Goal: Transaction & Acquisition: Purchase product/service

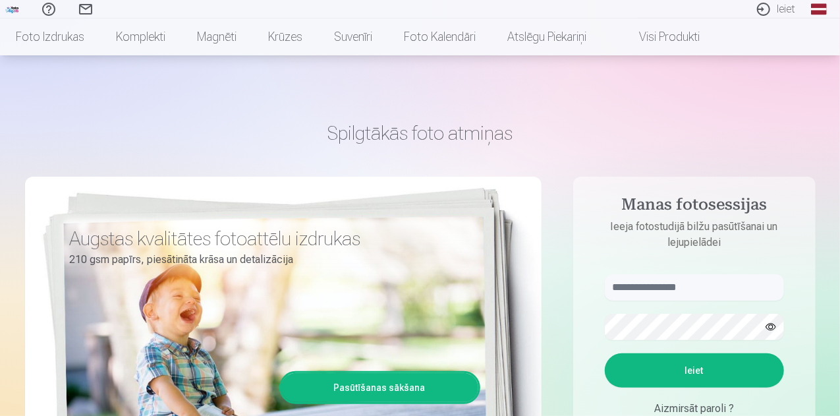
scroll to position [132, 0]
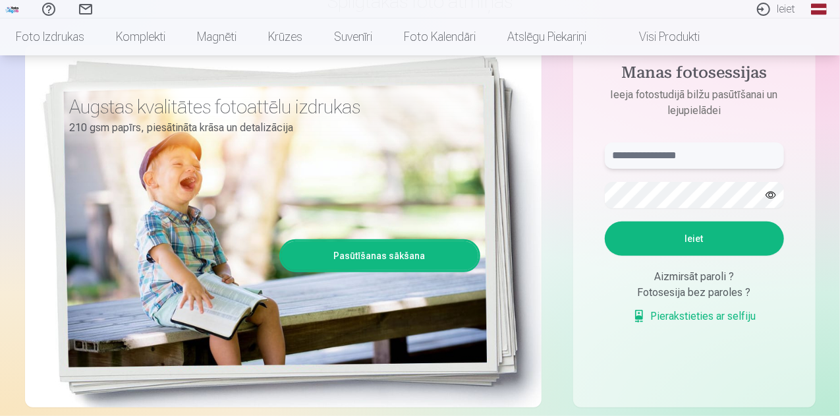
click at [674, 158] on input "text" at bounding box center [694, 155] width 179 height 26
type input "**********"
click at [657, 232] on button "Ieiet" at bounding box center [694, 238] width 179 height 34
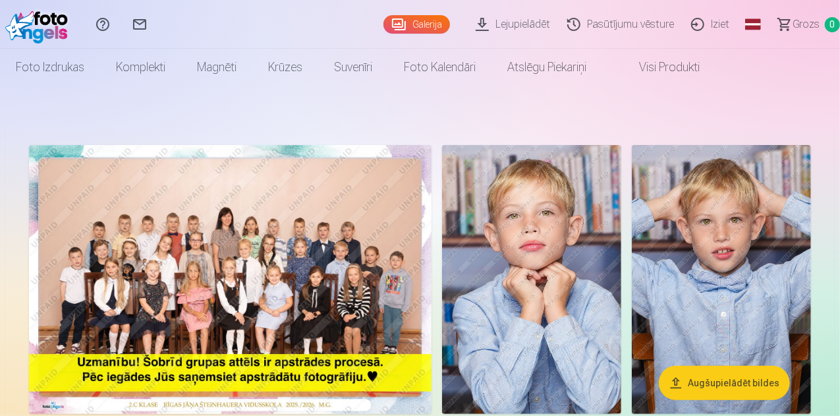
scroll to position [132, 0]
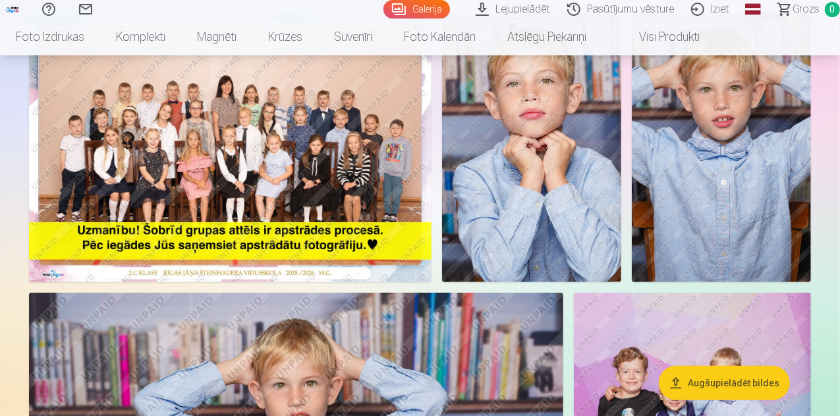
click at [714, 389] on button "Augšupielādēt bildes" at bounding box center [724, 383] width 131 height 34
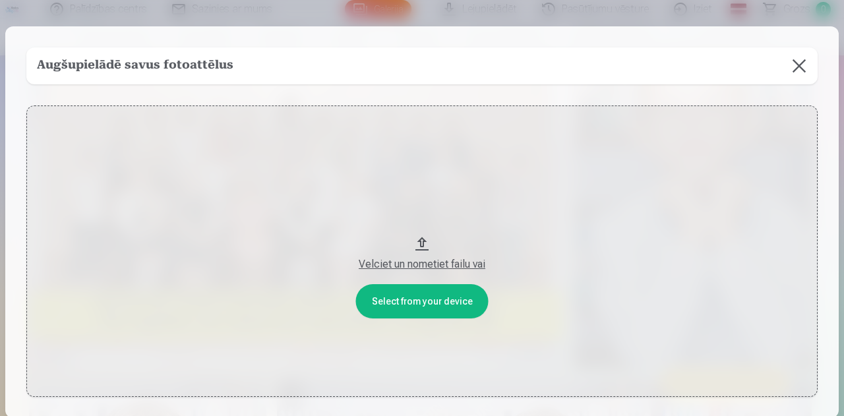
click at [798, 72] on button at bounding box center [798, 65] width 37 height 37
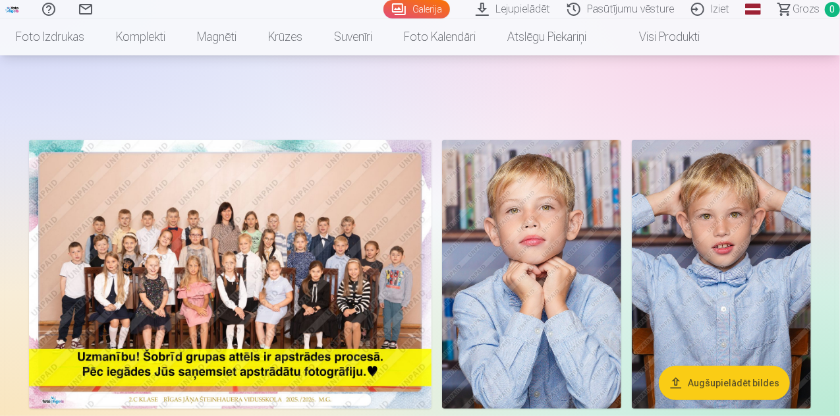
scroll to position [0, 0]
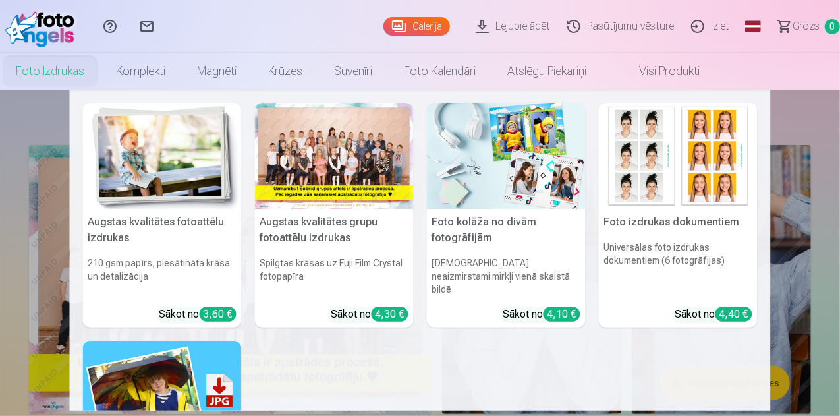
click at [100, 69] on link "Foto izdrukas" at bounding box center [50, 71] width 100 height 37
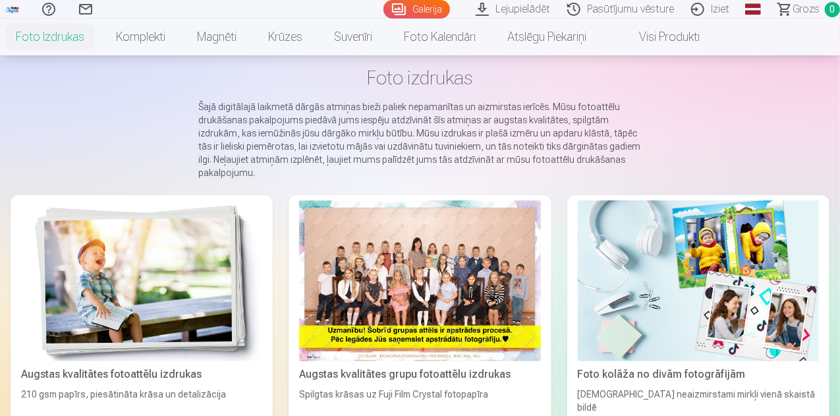
scroll to position [132, 0]
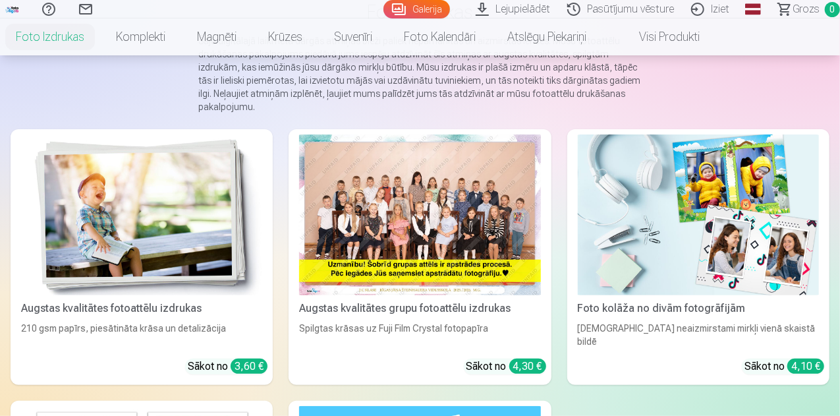
click at [329, 212] on div at bounding box center [419, 214] width 241 height 161
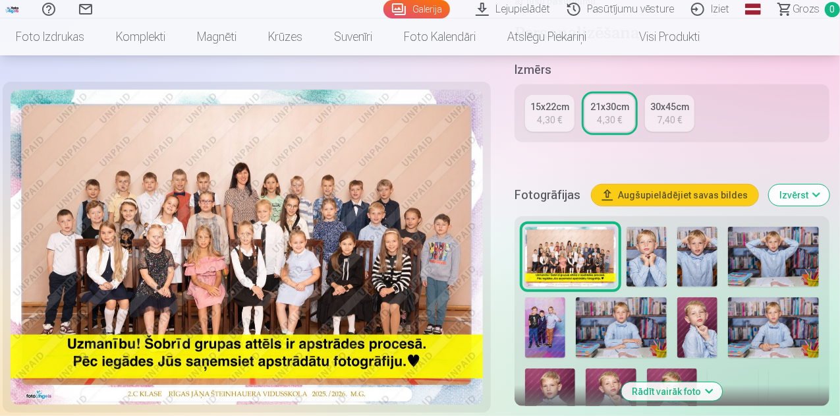
scroll to position [396, 0]
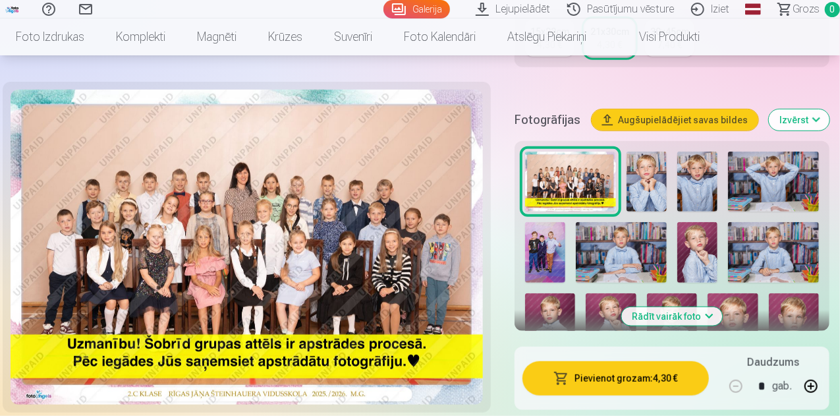
click at [619, 371] on button "Pievienot grozam : 4,30 €" at bounding box center [616, 378] width 187 height 34
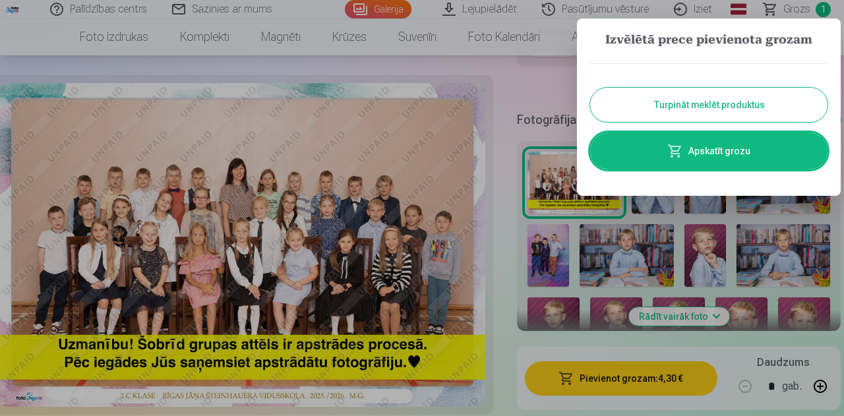
click at [722, 108] on button "Turpināt meklēt produktus" at bounding box center [708, 105] width 237 height 34
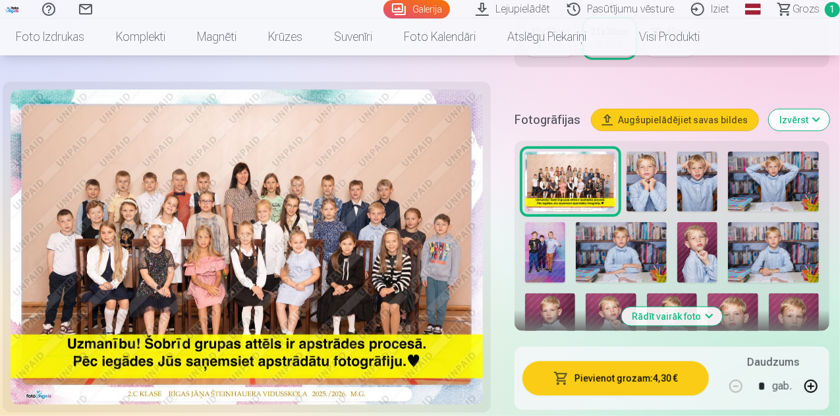
click at [648, 181] on img at bounding box center [647, 182] width 40 height 61
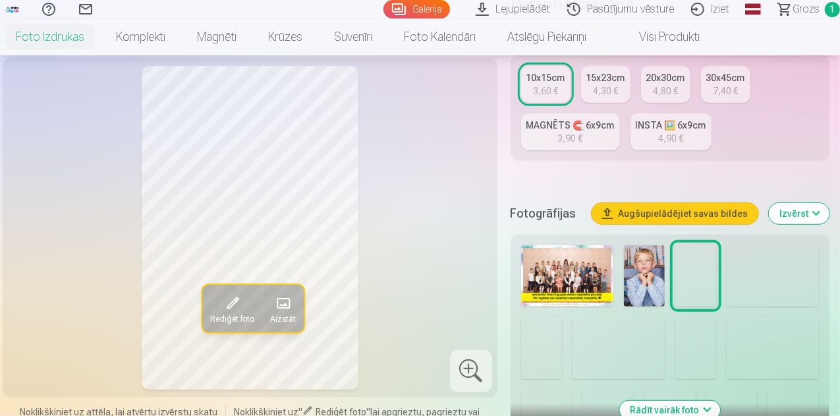
scroll to position [330, 0]
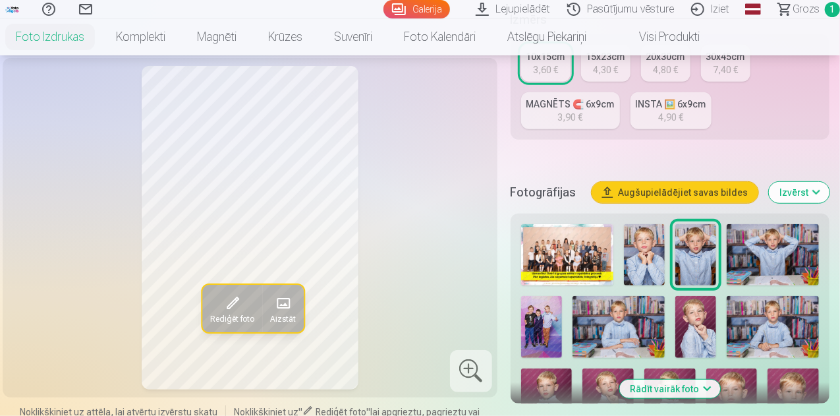
click at [761, 237] on img at bounding box center [773, 254] width 92 height 61
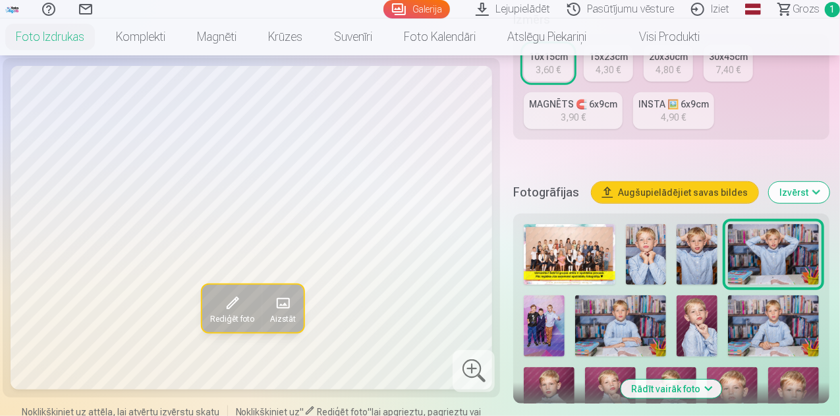
scroll to position [396, 0]
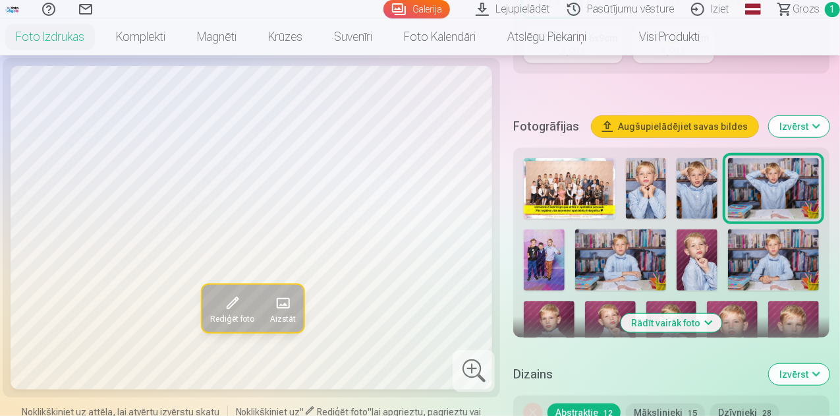
click at [543, 245] on img at bounding box center [544, 259] width 41 height 61
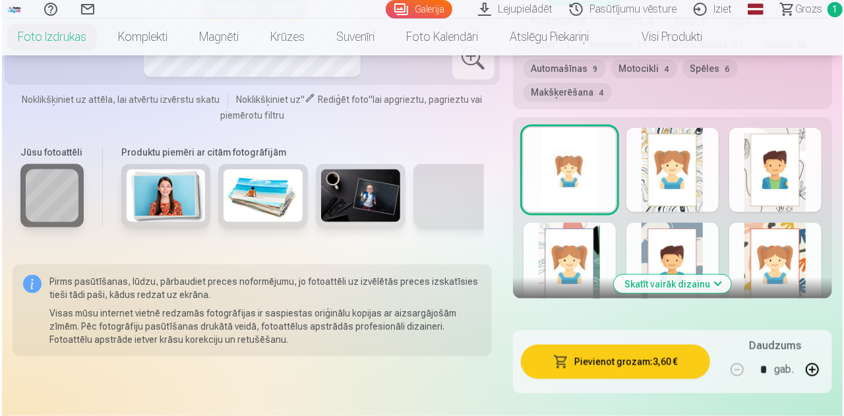
scroll to position [923, 0]
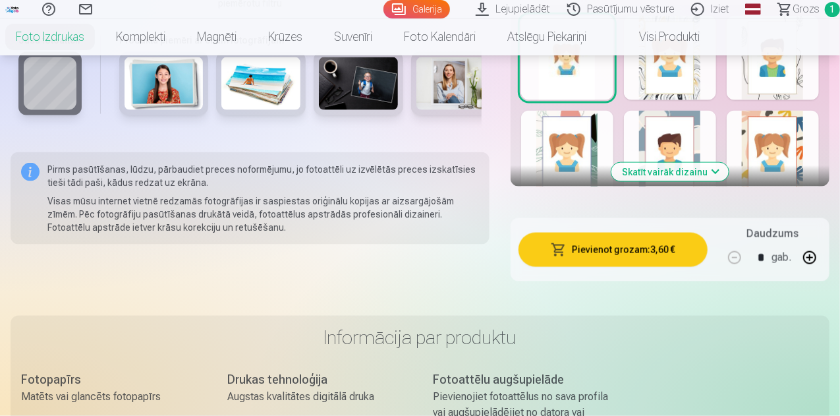
click at [613, 233] on button "Pievienot grozam : 3,60 €" at bounding box center [613, 250] width 189 height 34
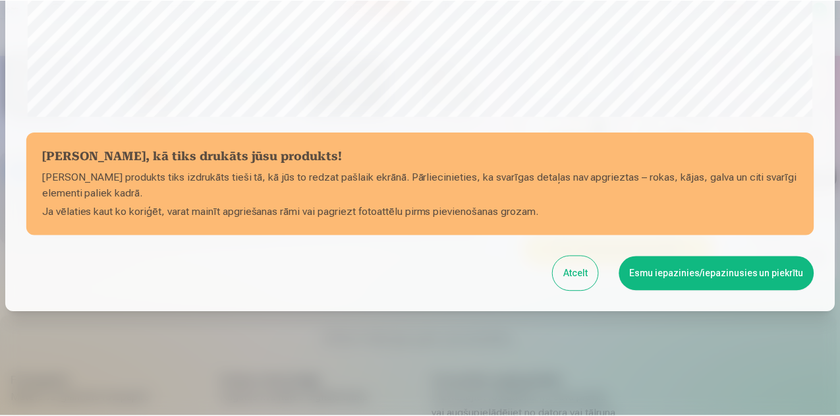
scroll to position [523, 0]
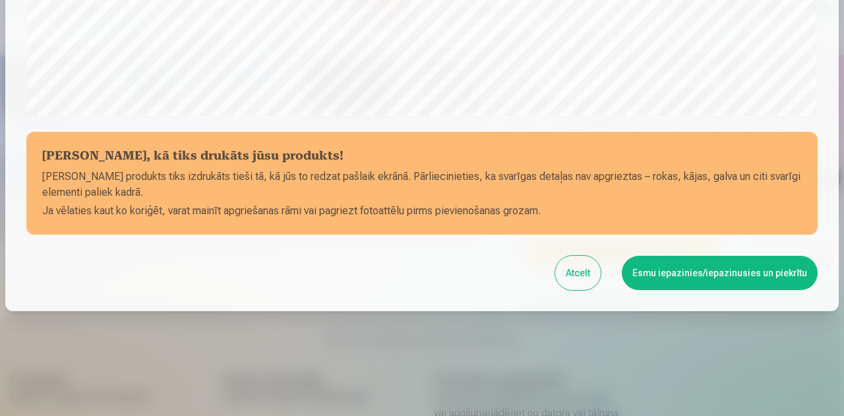
click at [669, 279] on button "Esmu iepazinies/iepazinusies un piekrītu" at bounding box center [720, 273] width 196 height 34
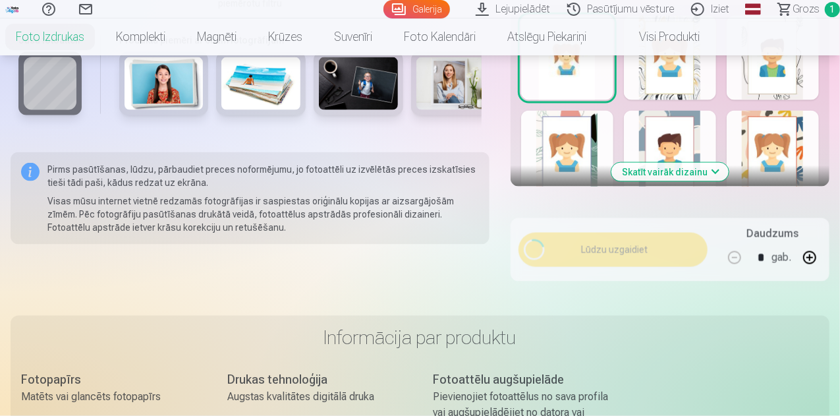
scroll to position [521, 0]
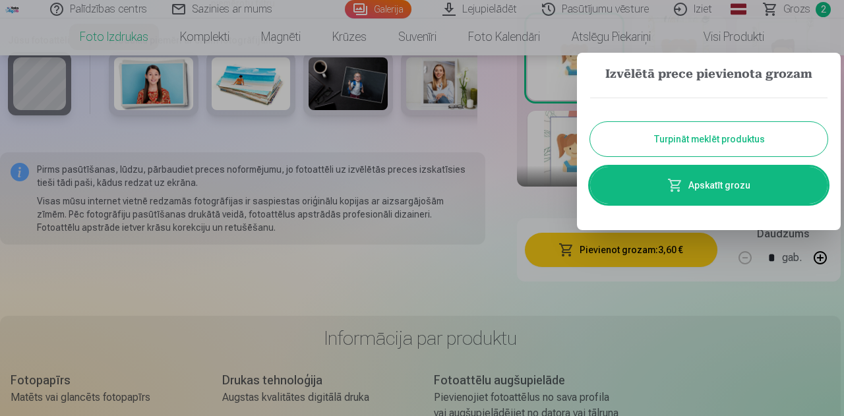
click at [718, 133] on button "Turpināt meklēt produktus" at bounding box center [708, 139] width 237 height 34
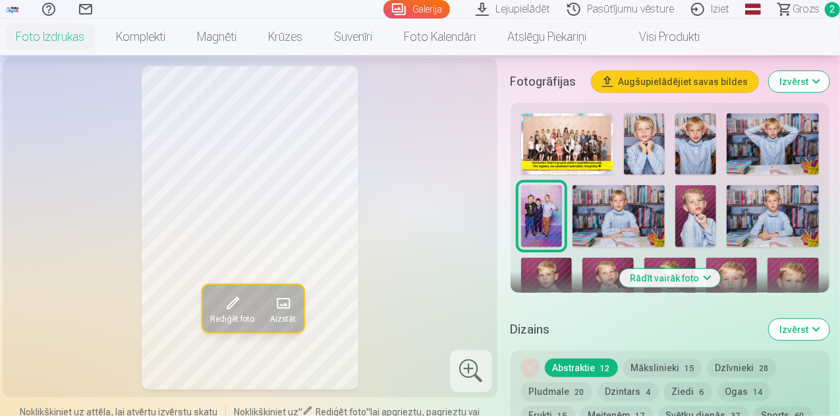
scroll to position [461, 0]
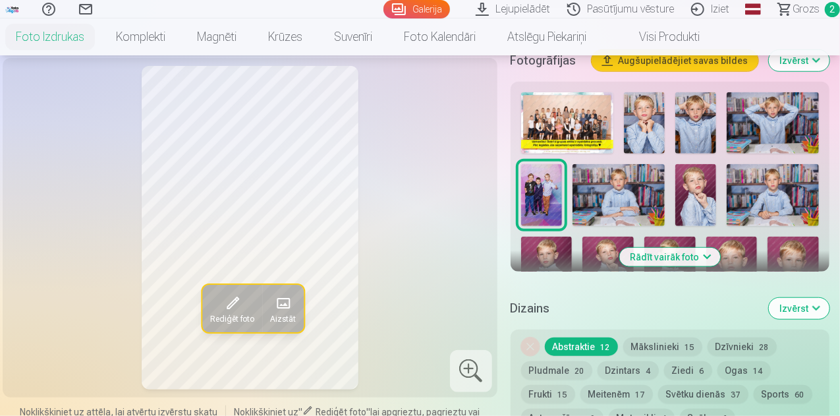
click at [705, 248] on button "Rādīt vairāk foto" at bounding box center [670, 257] width 101 height 18
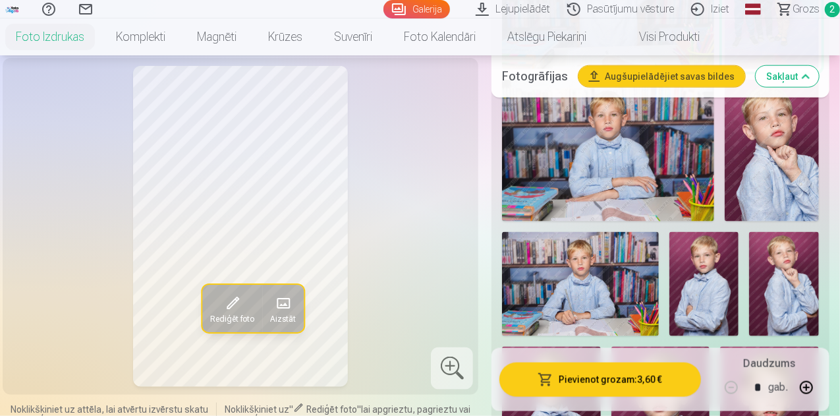
scroll to position [791, 0]
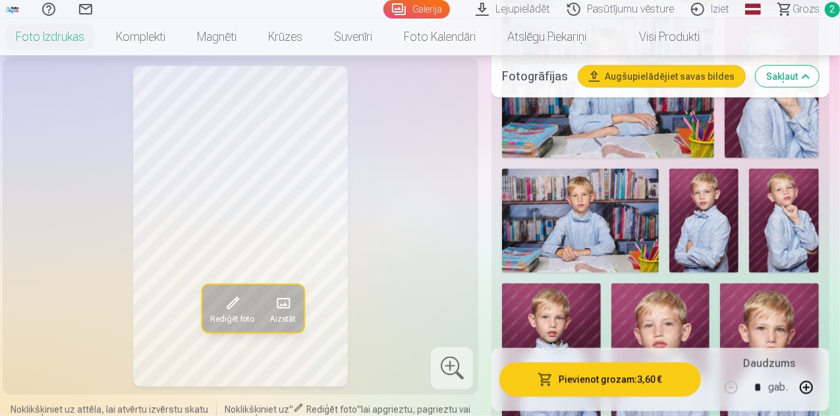
click at [604, 219] on img at bounding box center [580, 221] width 157 height 104
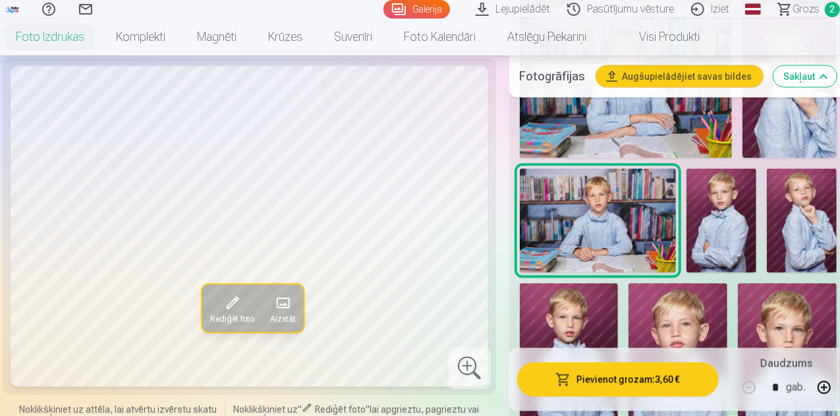
click at [734, 210] on img at bounding box center [722, 221] width 70 height 104
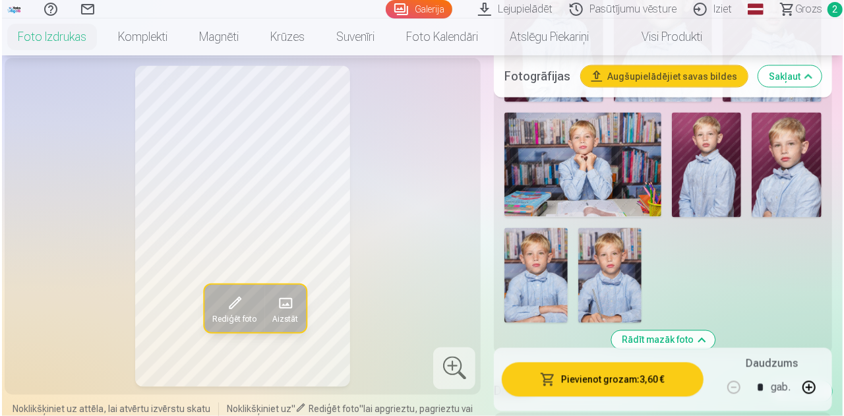
scroll to position [1187, 0]
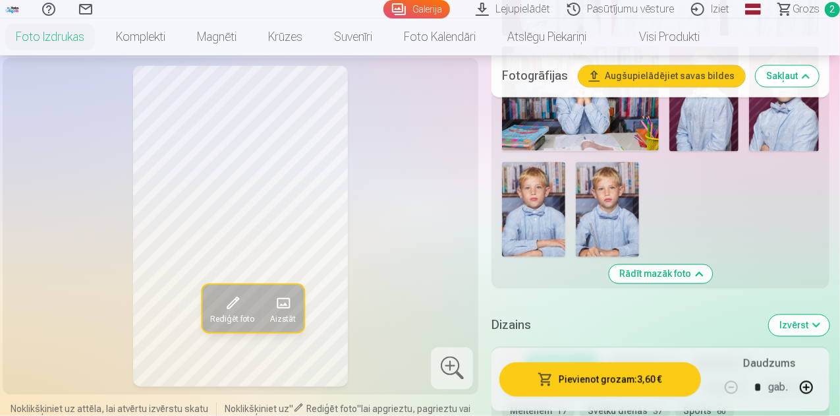
click at [649, 380] on button "Pievienot grozam : 3,60 €" at bounding box center [601, 379] width 202 height 34
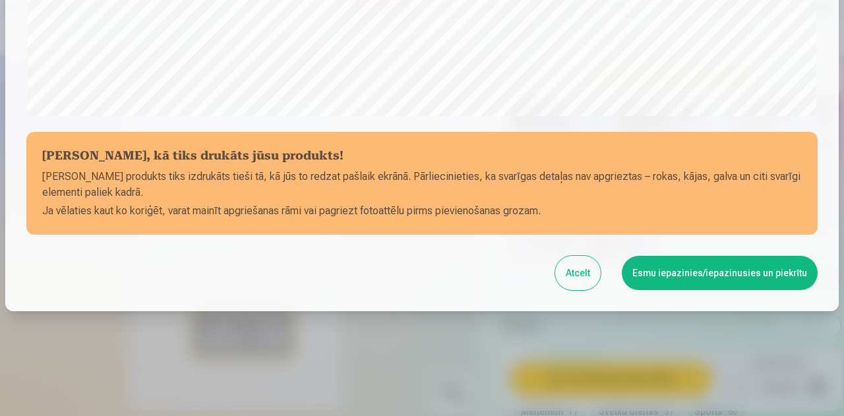
click at [657, 274] on button "Esmu iepazinies/iepazinusies un piekrītu" at bounding box center [720, 273] width 196 height 34
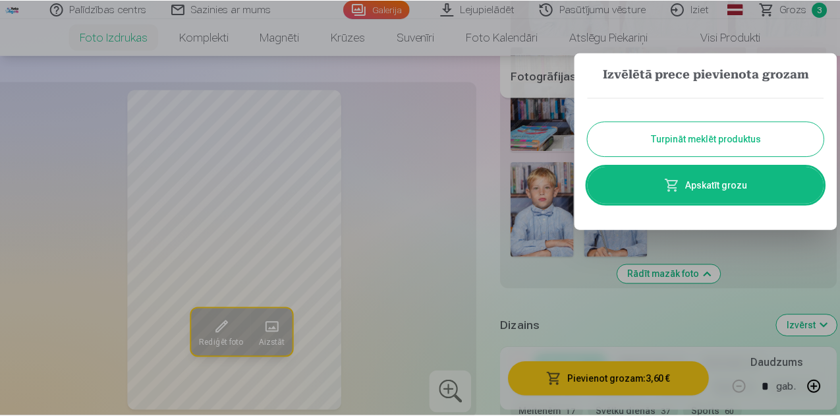
scroll to position [521, 0]
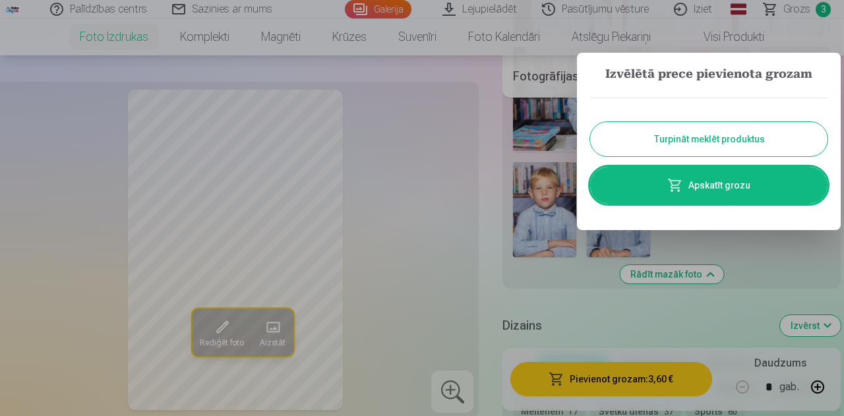
click at [684, 143] on button "Turpināt meklēt produktus" at bounding box center [708, 139] width 237 height 34
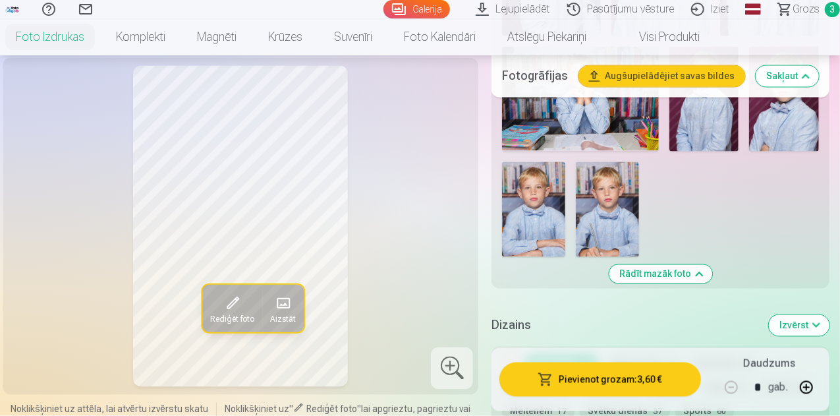
scroll to position [1055, 0]
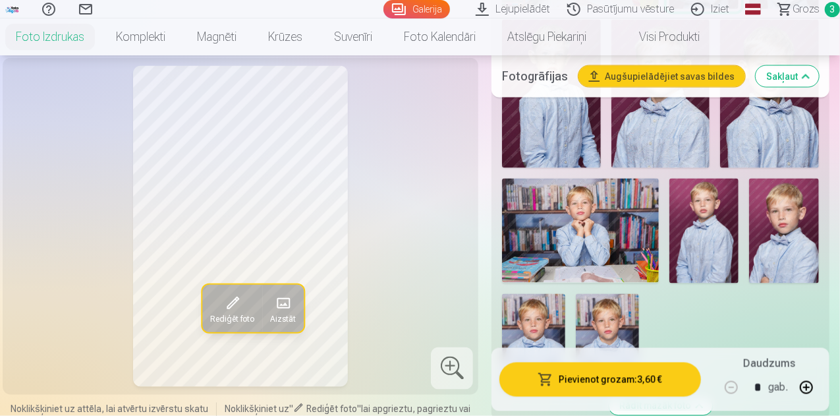
click at [636, 296] on img at bounding box center [607, 341] width 63 height 95
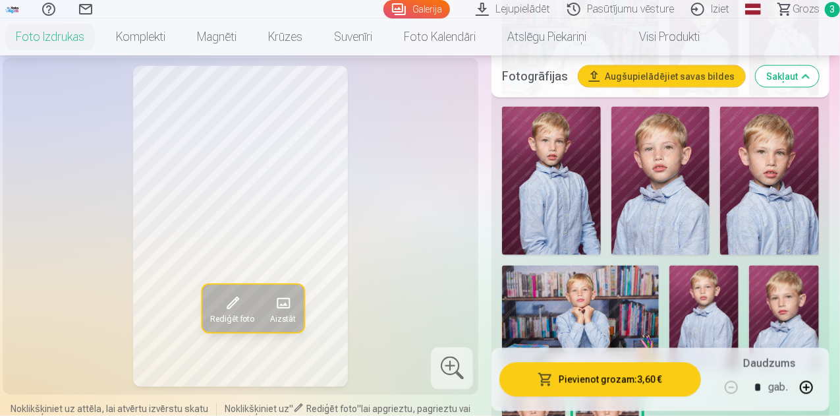
scroll to position [989, 0]
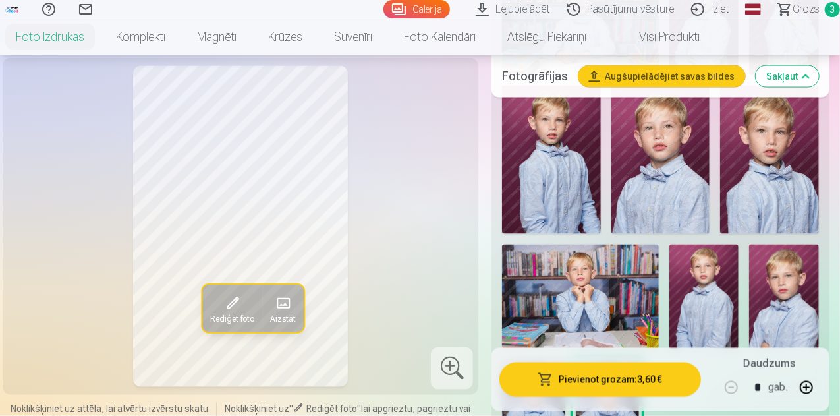
click at [613, 270] on img at bounding box center [580, 297] width 157 height 104
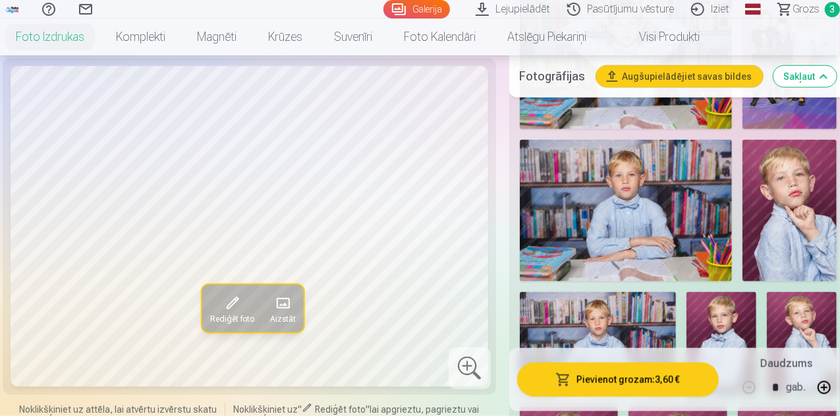
scroll to position [659, 0]
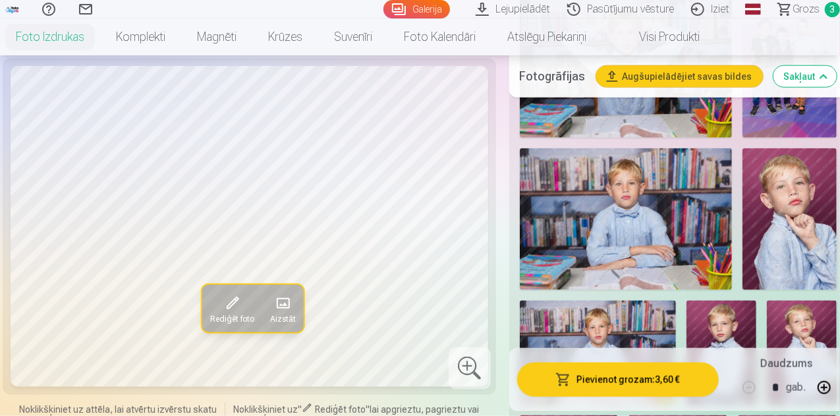
click at [641, 222] on img at bounding box center [626, 219] width 212 height 142
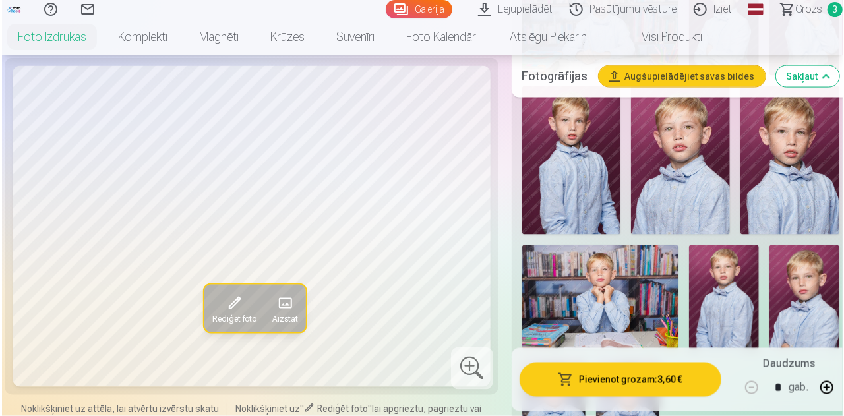
scroll to position [989, 0]
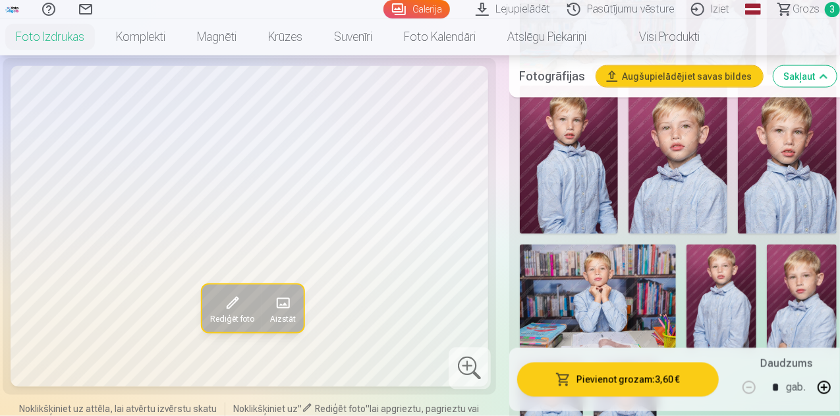
click at [606, 272] on img at bounding box center [598, 297] width 157 height 104
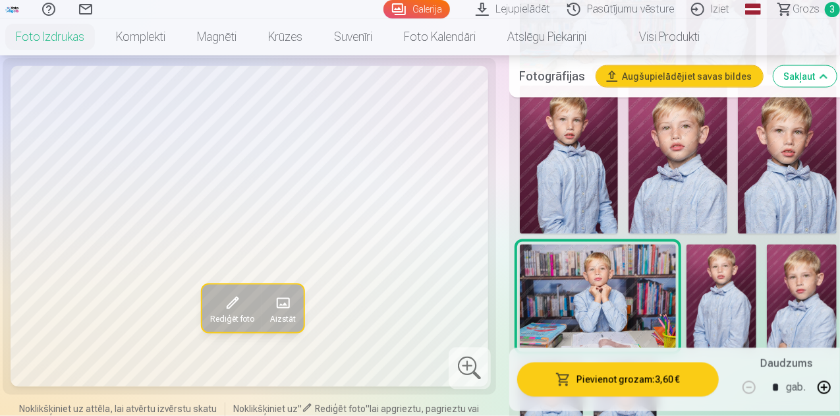
click at [612, 384] on button "Pievienot grozam : 3,60 €" at bounding box center [618, 379] width 202 height 34
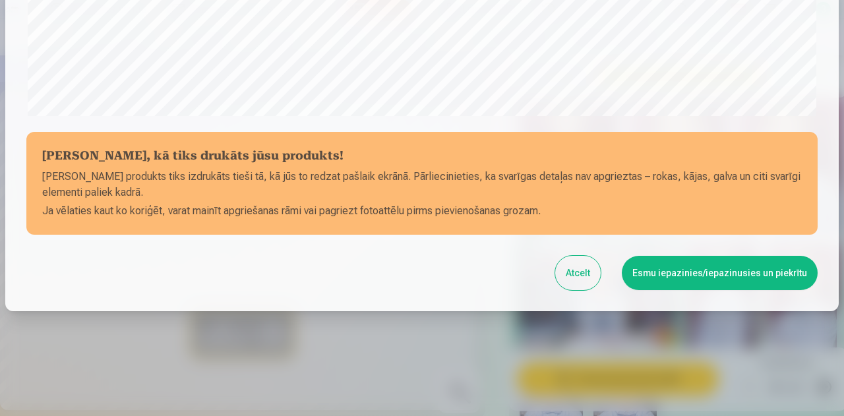
click at [708, 275] on button "Esmu iepazinies/iepazinusies un piekrītu" at bounding box center [720, 273] width 196 height 34
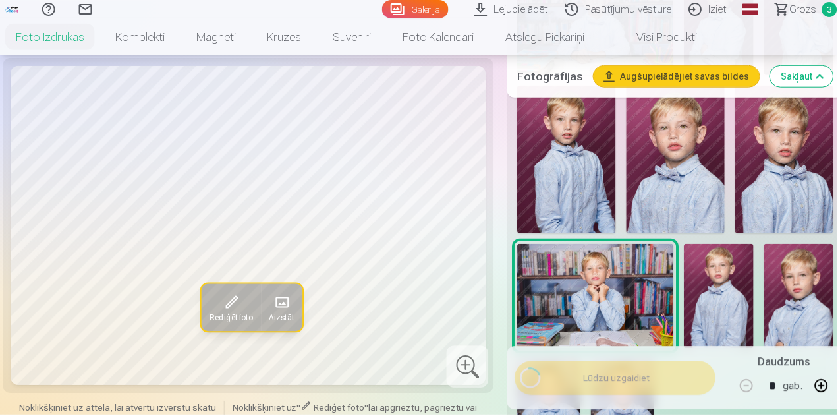
scroll to position [521, 0]
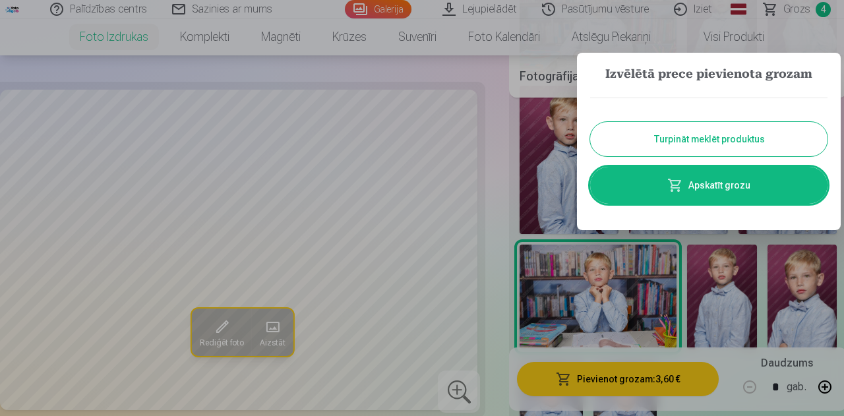
click at [703, 150] on button "Turpināt meklēt produktus" at bounding box center [708, 139] width 237 height 34
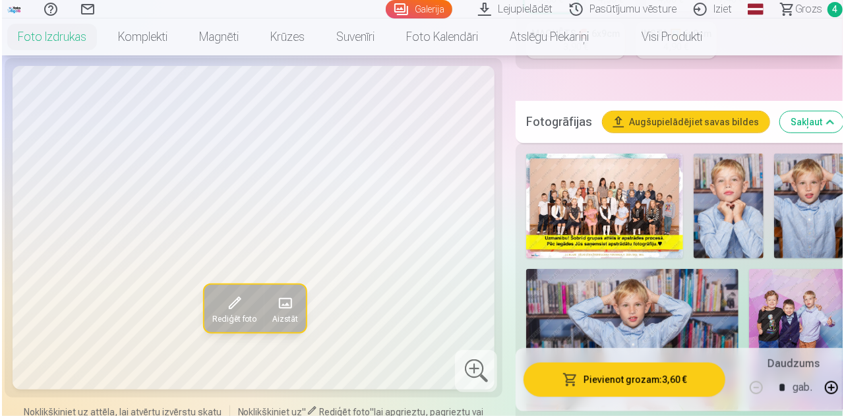
scroll to position [461, 0]
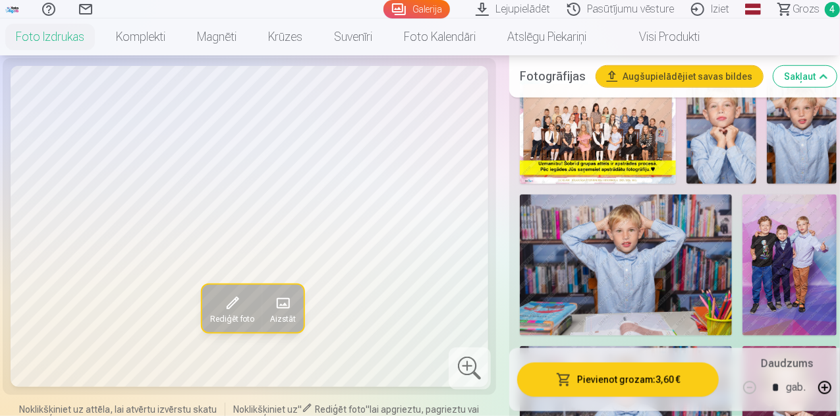
click at [644, 234] on img at bounding box center [626, 265] width 212 height 142
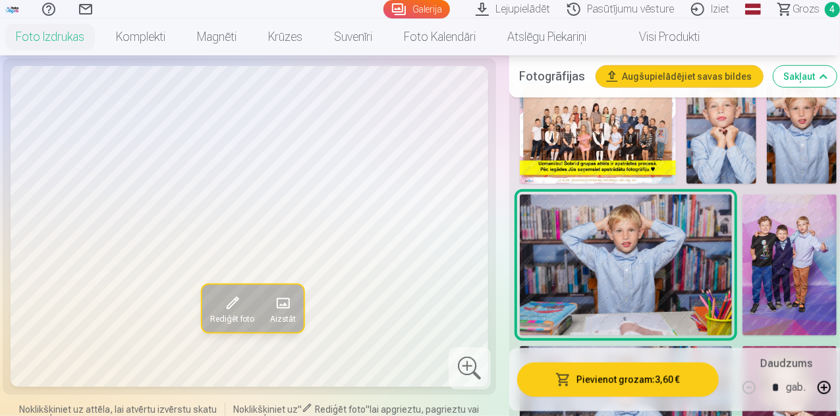
click at [635, 386] on button "Pievienot grozam : 3,60 €" at bounding box center [618, 379] width 202 height 34
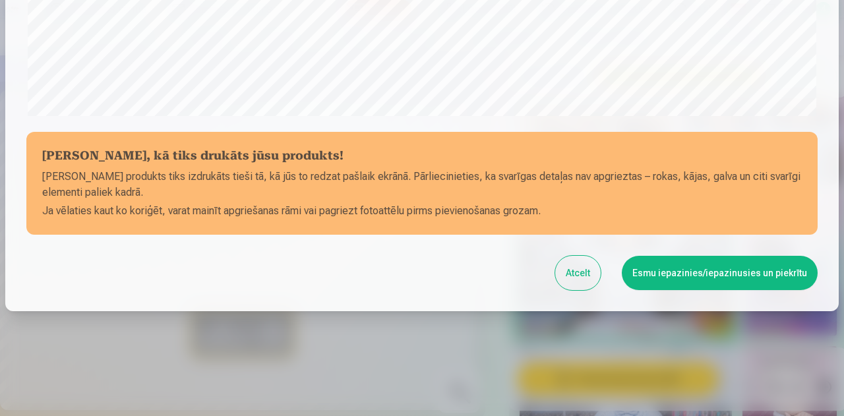
click at [677, 279] on button "Esmu iepazinies/iepazinusies un piekrītu" at bounding box center [720, 273] width 196 height 34
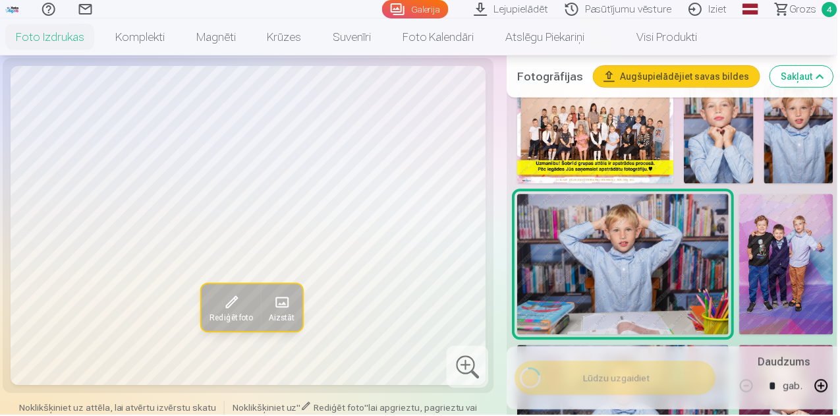
scroll to position [521, 0]
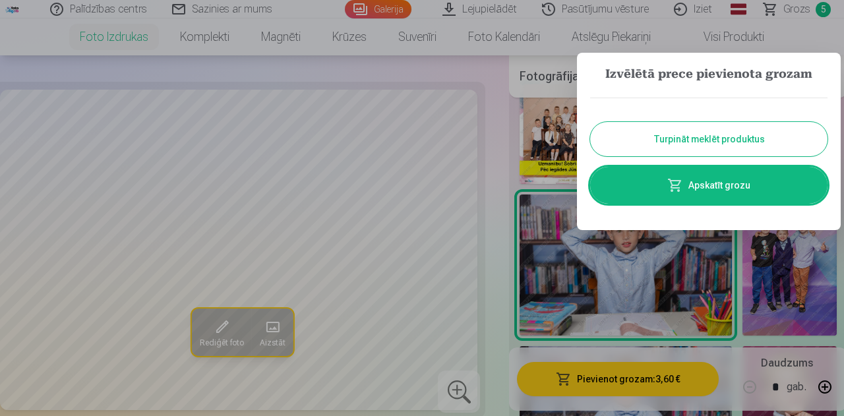
click at [705, 130] on button "Turpināt meklēt produktus" at bounding box center [708, 139] width 237 height 34
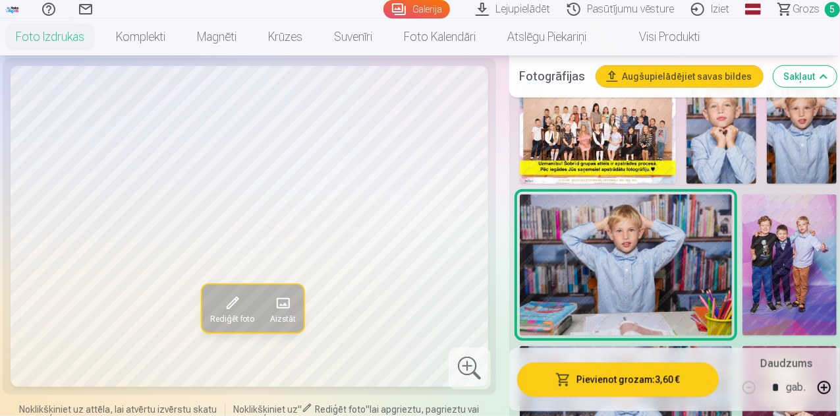
scroll to position [330, 0]
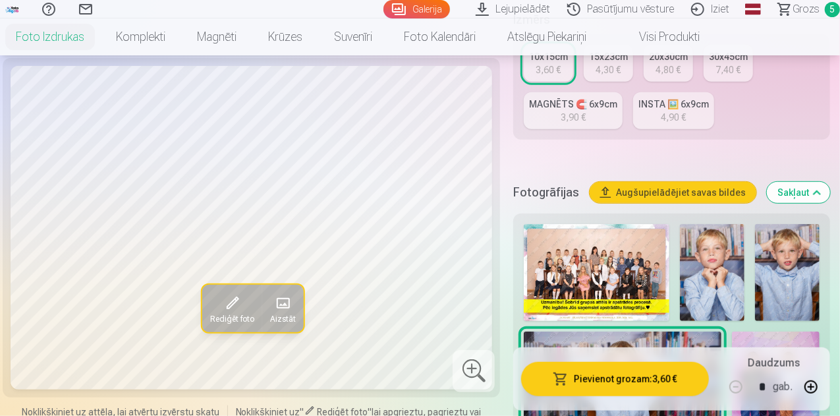
click at [803, 9] on span "Grozs" at bounding box center [806, 9] width 27 height 16
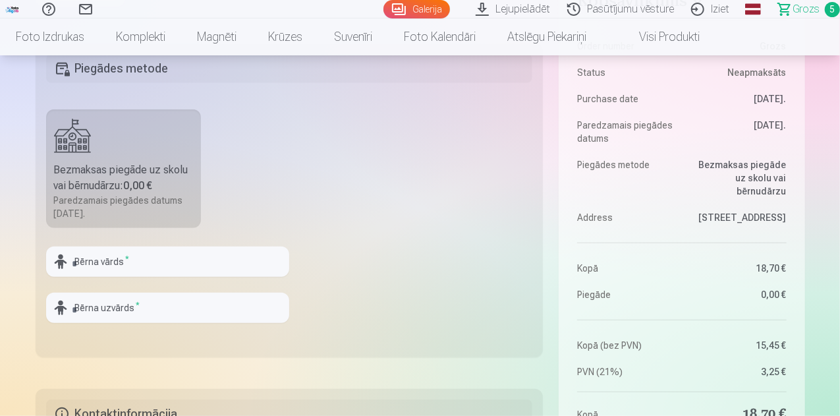
scroll to position [396, 0]
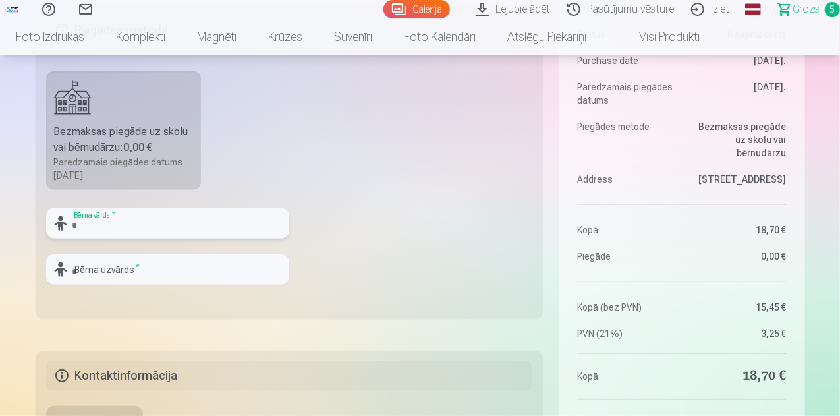
click at [175, 221] on input "text" at bounding box center [167, 223] width 243 height 30
type input "*"
type input "*******"
click at [160, 271] on input "text" at bounding box center [167, 269] width 243 height 30
type input "*******"
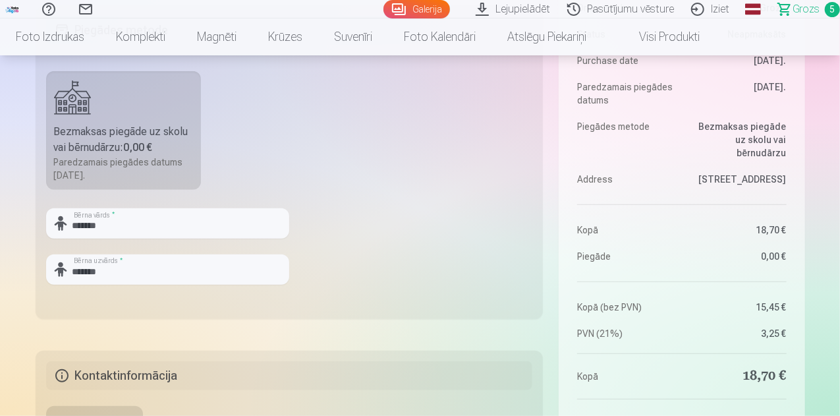
click at [415, 247] on fieldset "Piegādes metode Bezmaksas piegāde uz skolu vai bērnudārzu : 0,00 € Paredzamais …" at bounding box center [290, 162] width 508 height 314
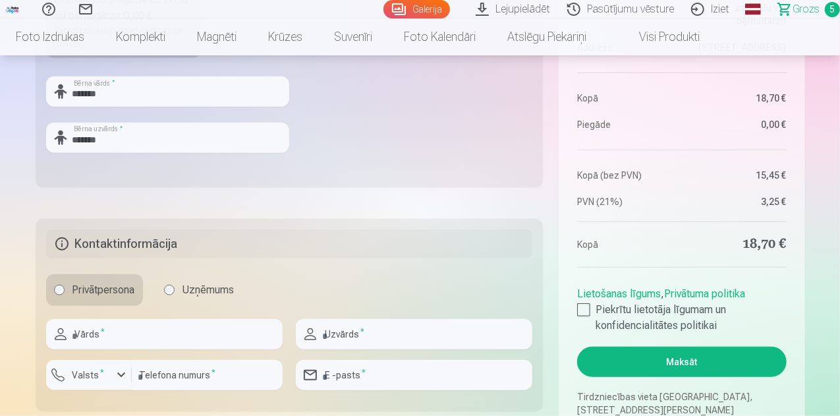
scroll to position [593, 0]
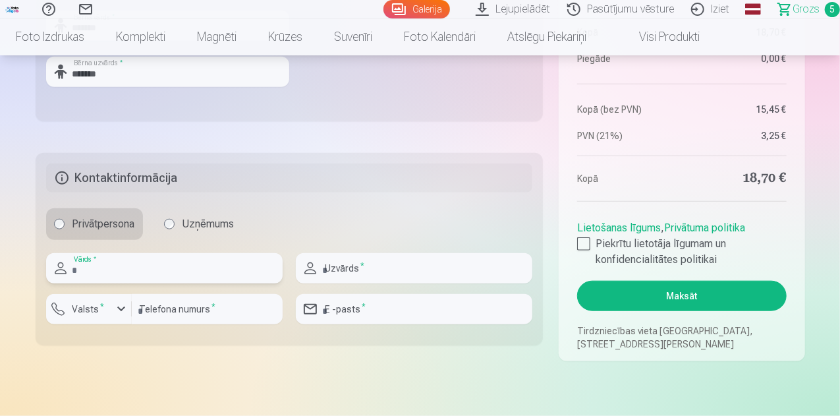
click at [121, 272] on input "text" at bounding box center [164, 268] width 237 height 30
type input "*****"
click at [384, 268] on input "text" at bounding box center [414, 268] width 237 height 30
type input "*******"
click at [232, 309] on input "number" at bounding box center [207, 309] width 151 height 30
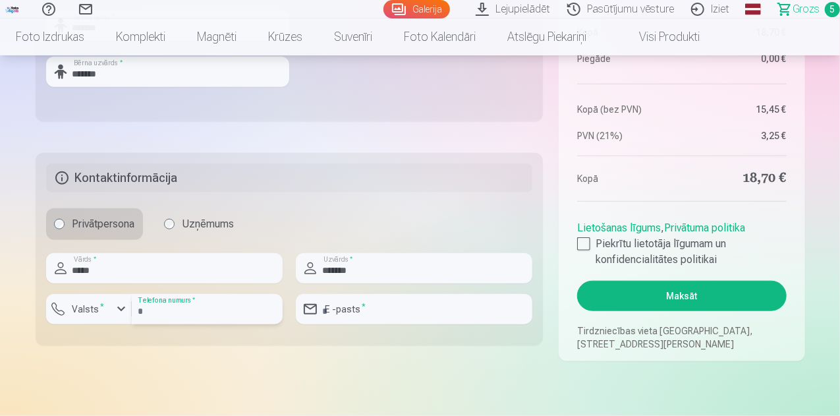
type input "********"
click at [388, 305] on input "email" at bounding box center [414, 309] width 237 height 30
type input "**********"
click at [580, 246] on div at bounding box center [583, 243] width 13 height 13
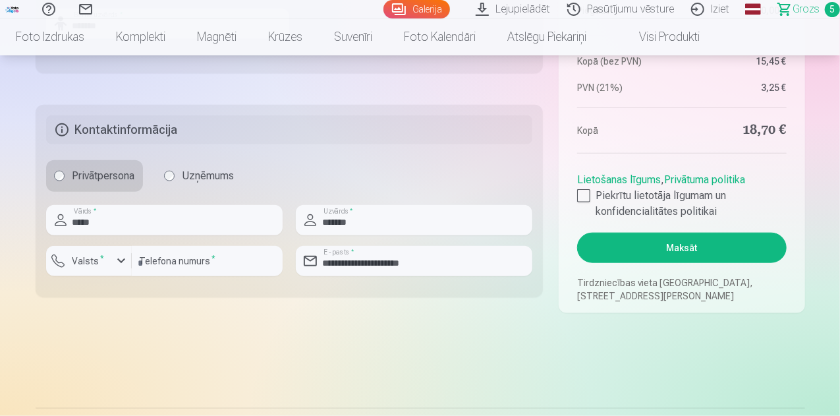
scroll to position [659, 0]
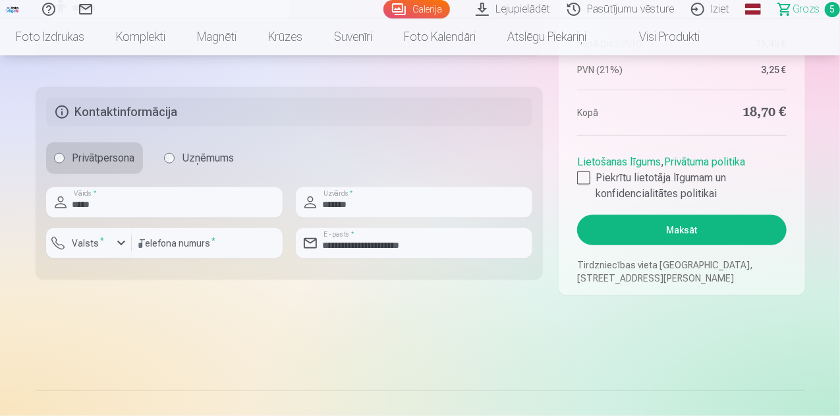
click at [708, 227] on button "Maksāt" at bounding box center [681, 230] width 209 height 30
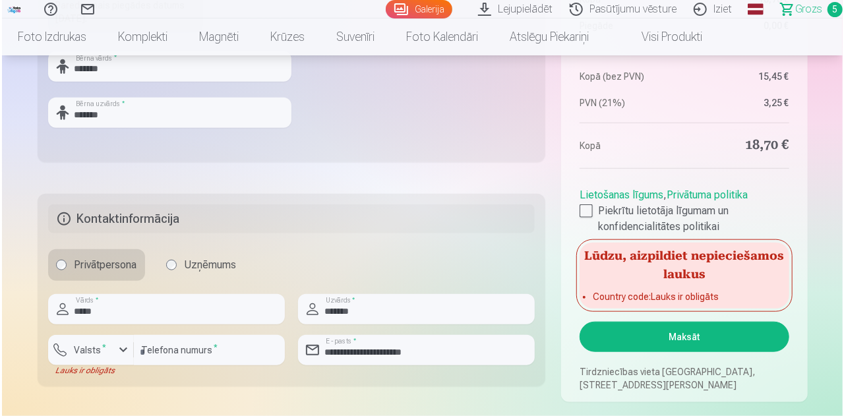
scroll to position [593, 0]
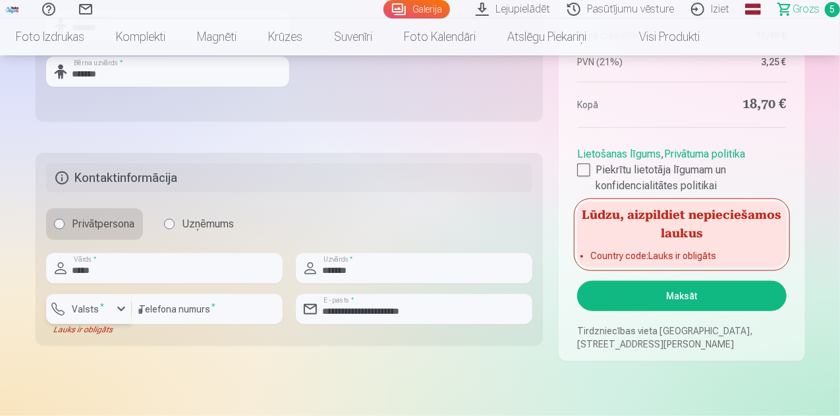
click at [115, 309] on div "button" at bounding box center [121, 309] width 16 height 16
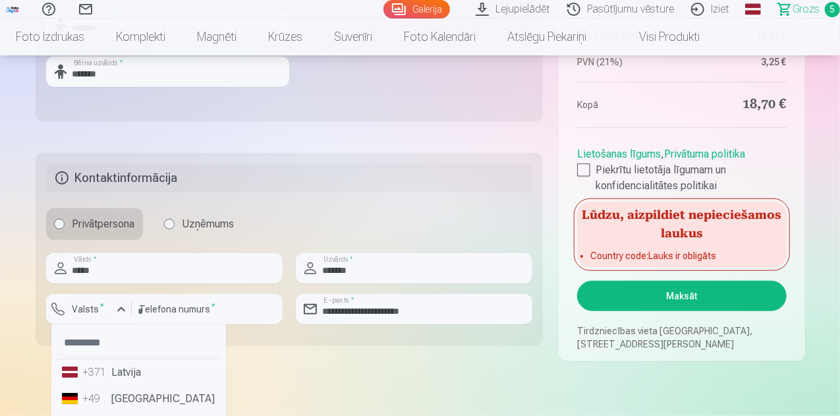
click at [125, 369] on li "+371 Latvija" at bounding box center [139, 372] width 164 height 26
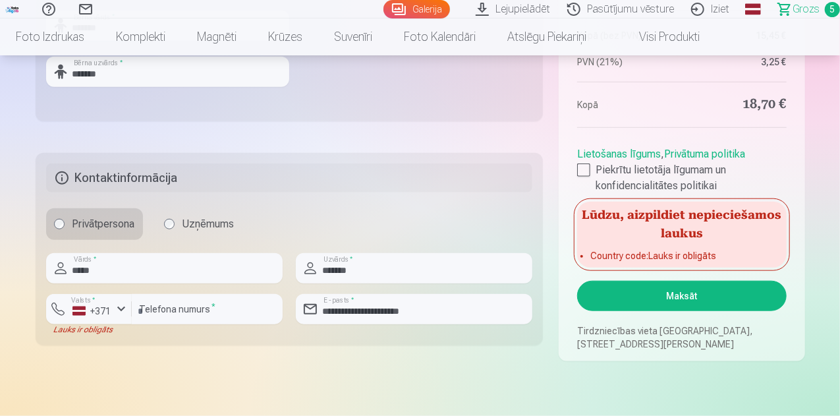
click at [663, 303] on button "Maksāt" at bounding box center [681, 296] width 209 height 30
